Goal: Information Seeking & Learning: Learn about a topic

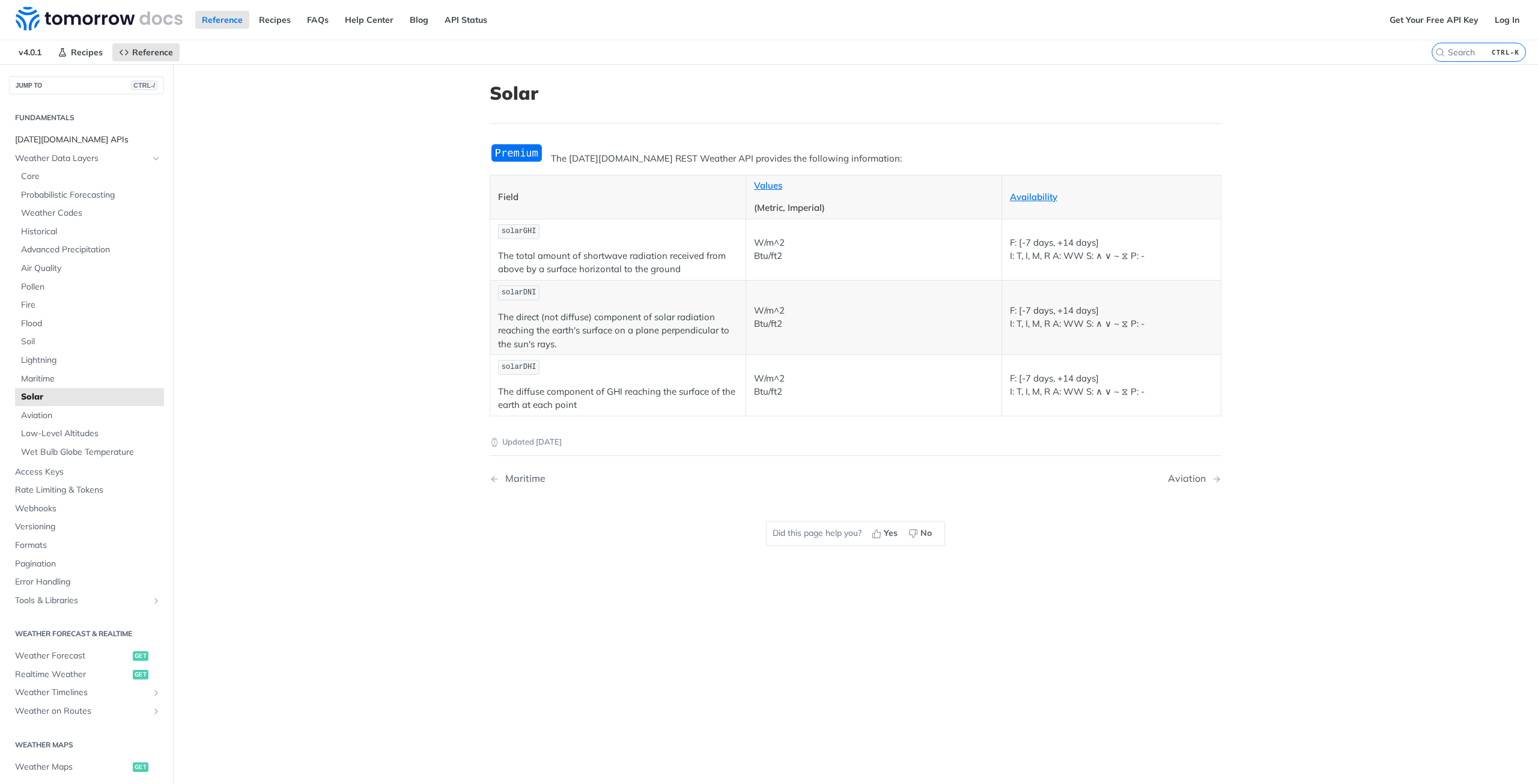
click at [47, 140] on span "[DATE][DOMAIN_NAME] APIs" at bounding box center [88, 140] width 146 height 12
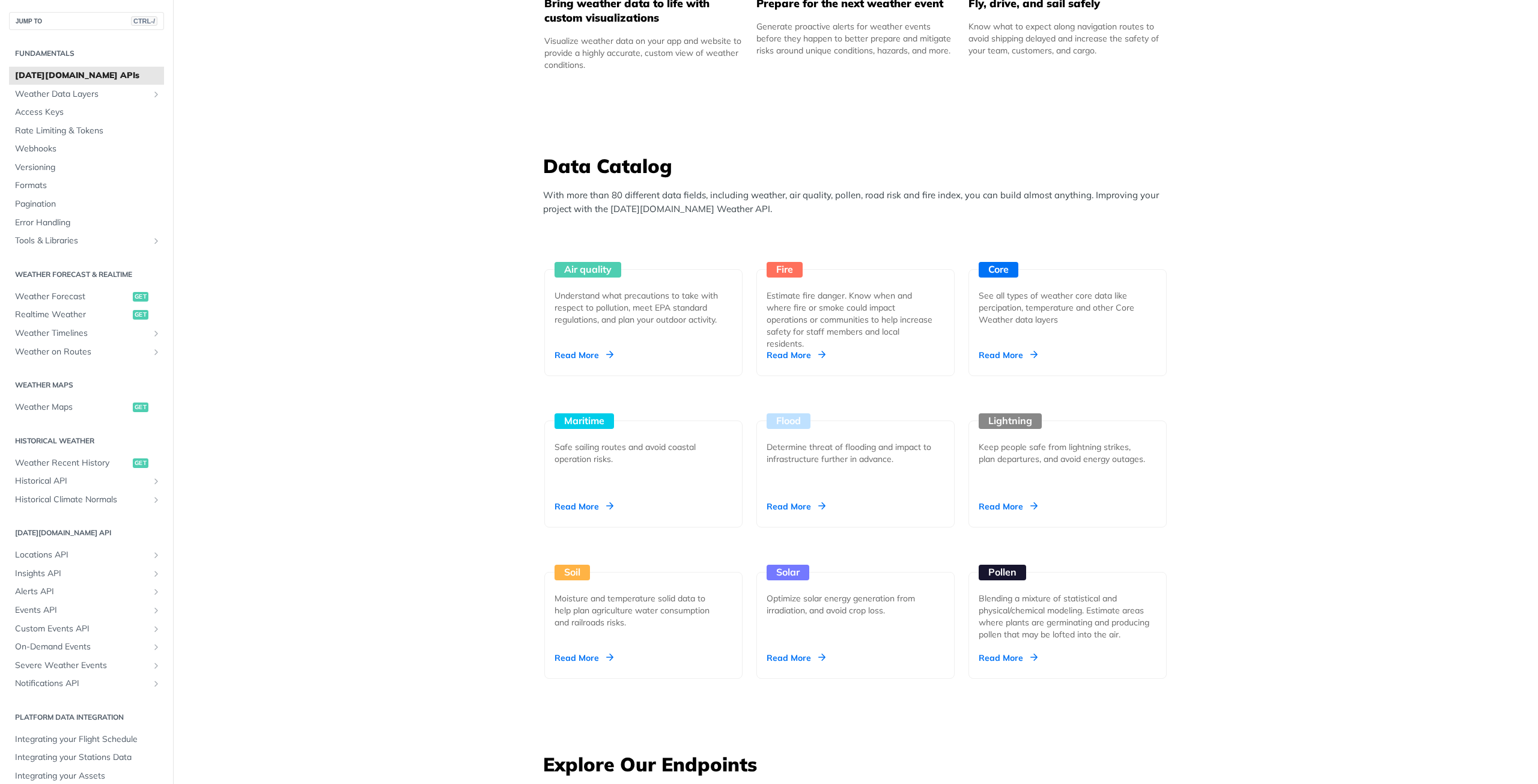
scroll to position [1082, 0]
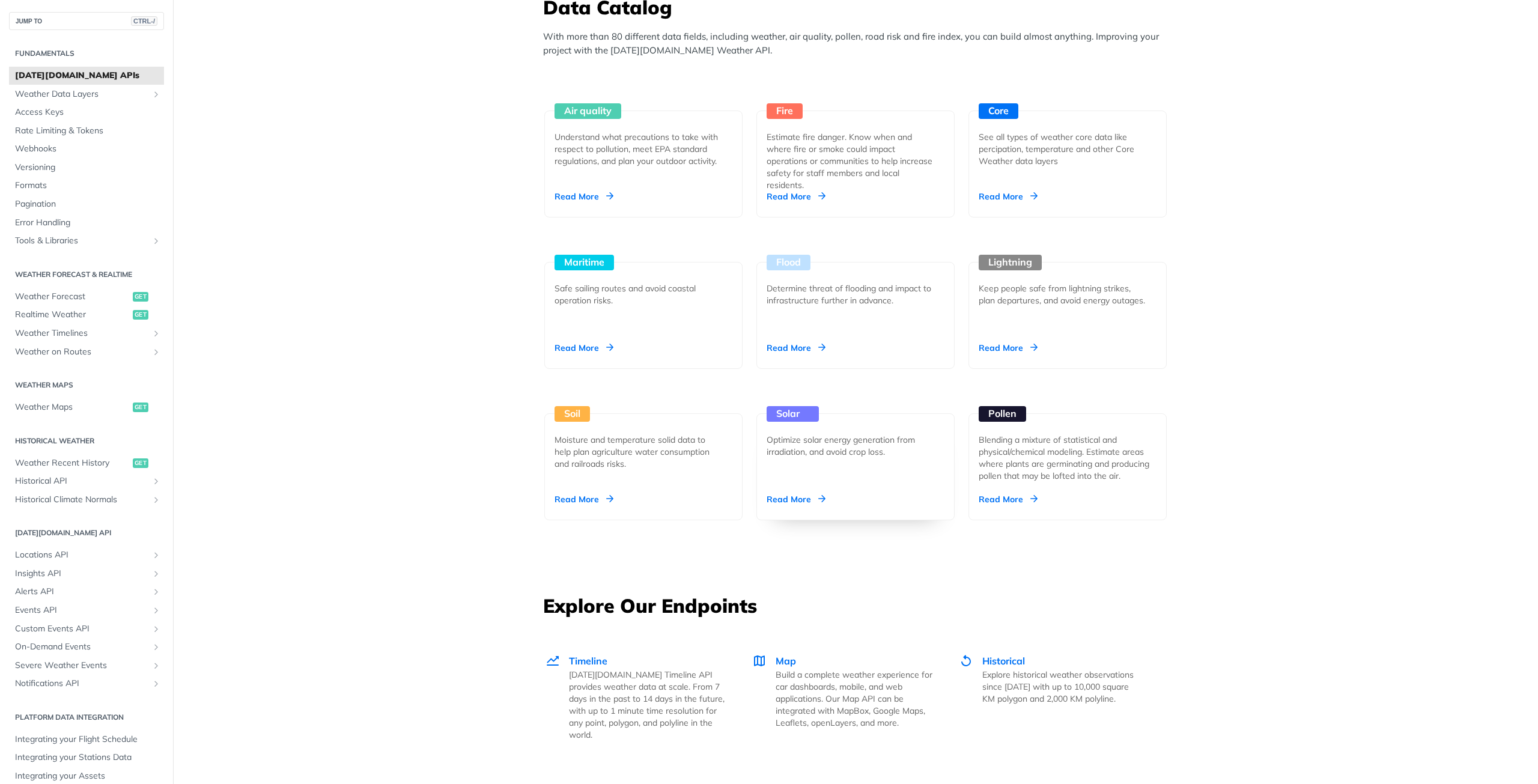
click at [788, 421] on div "Solar Optimize solar energy generation from [MEDICAL_DATA], and avoid crop loss…" at bounding box center [856, 466] width 199 height 107
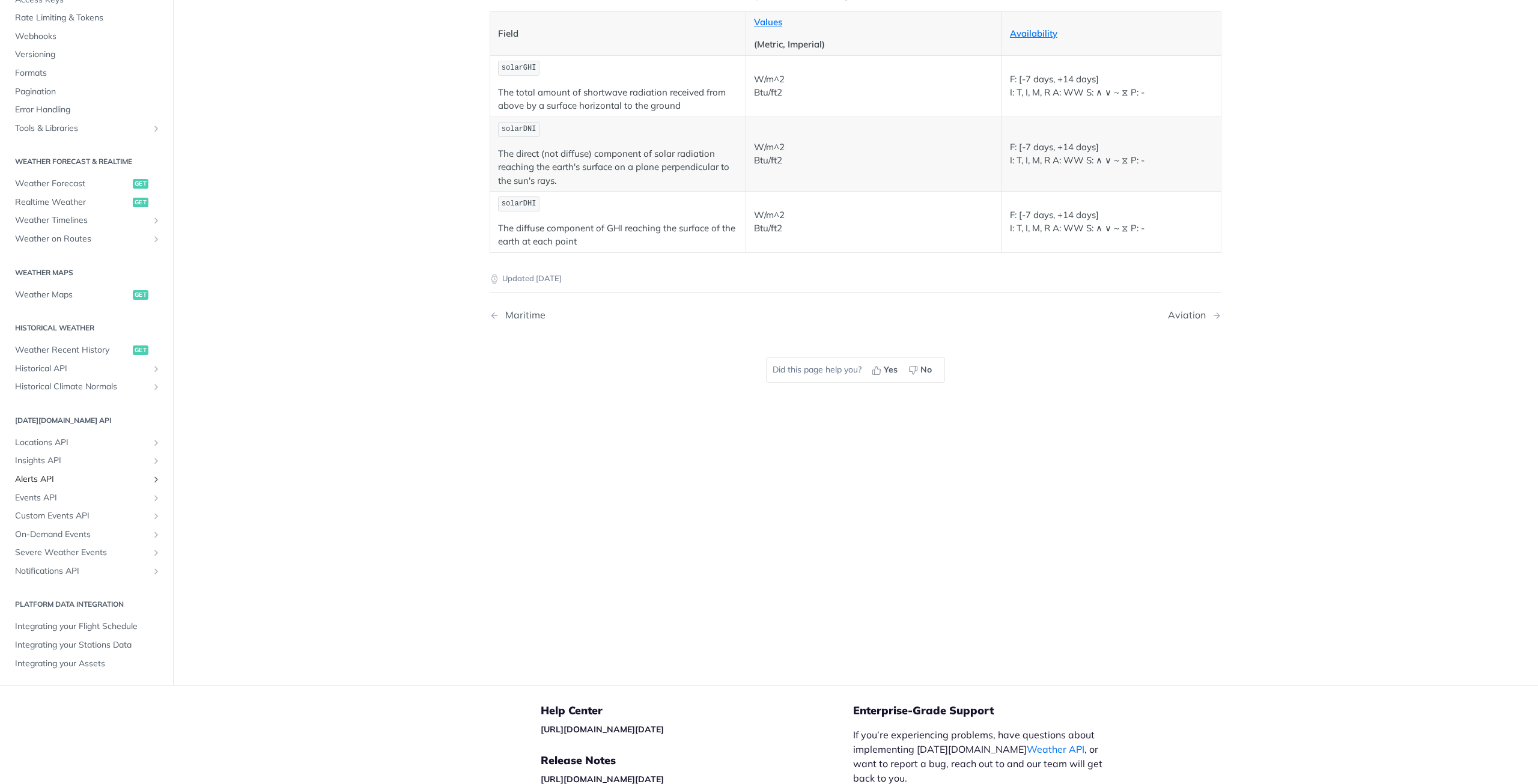
scroll to position [280, 0]
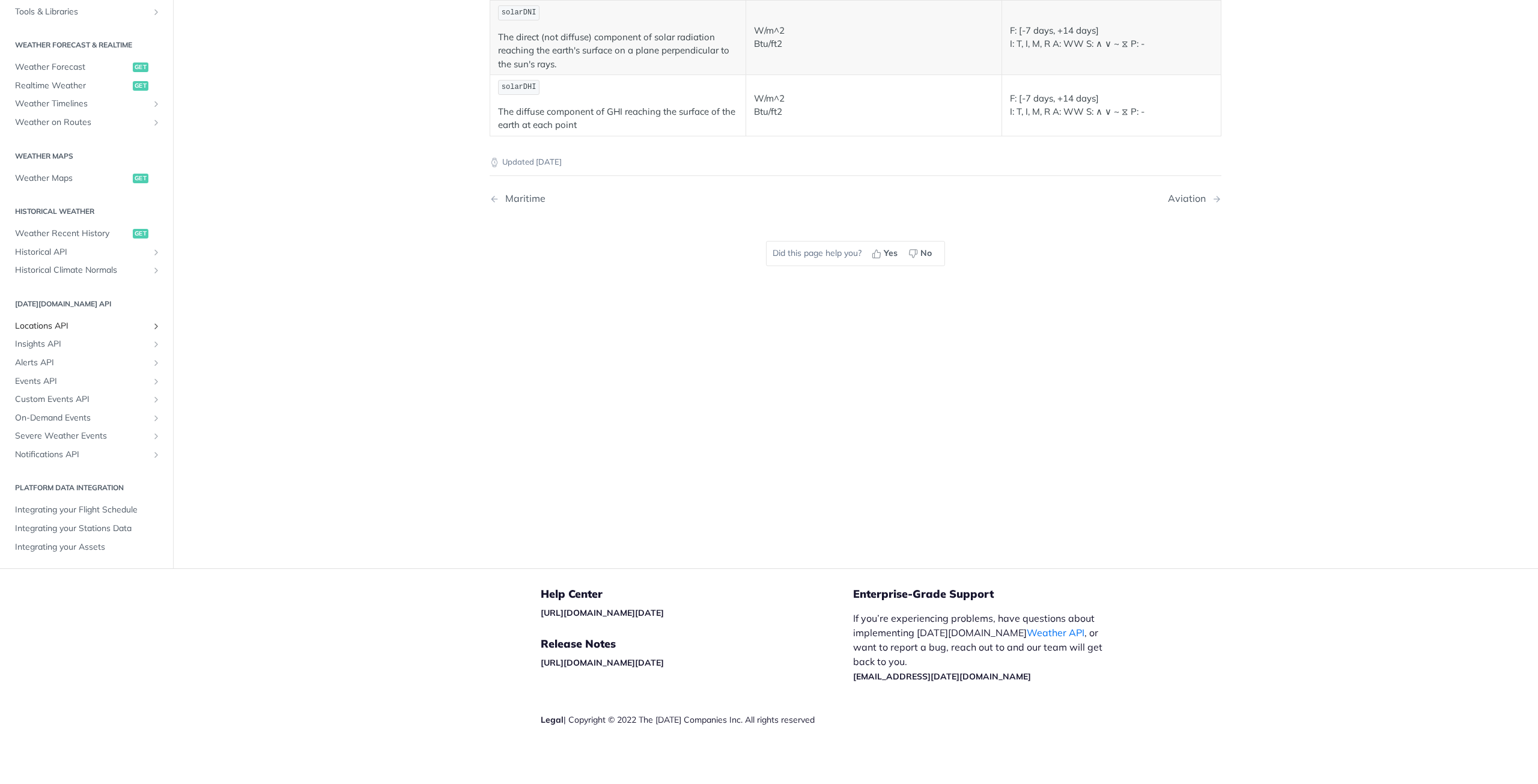
click at [133, 323] on span "Locations API" at bounding box center [82, 326] width 133 height 12
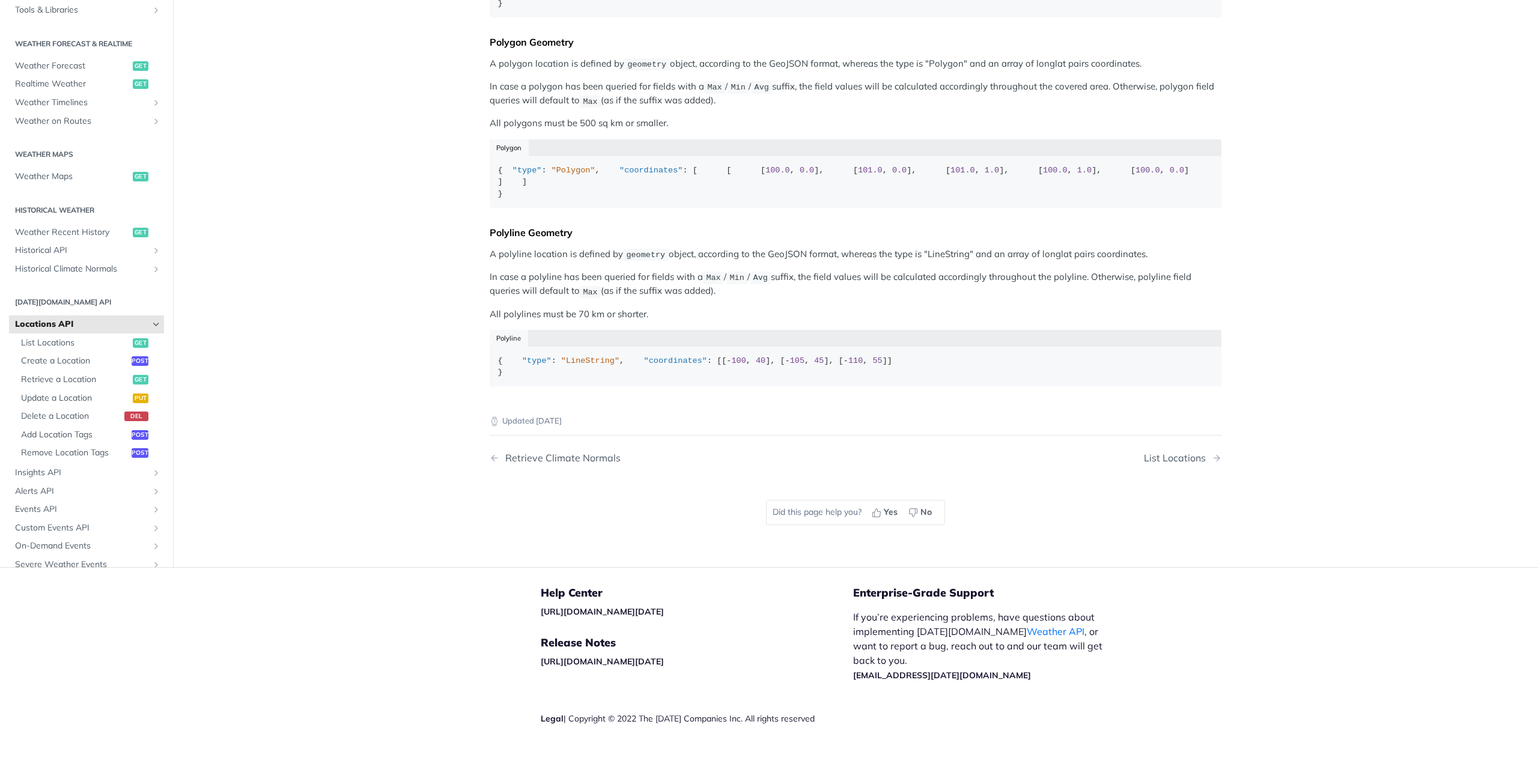
scroll to position [510, 0]
